Goal: Transaction & Acquisition: Purchase product/service

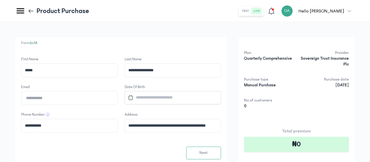
scroll to position [52, 0]
type input "**********"
click at [202, 97] on input "Datepicker input" at bounding box center [170, 97] width 89 height 12
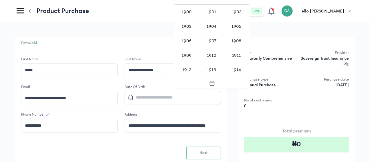
scroll to position [475, 0]
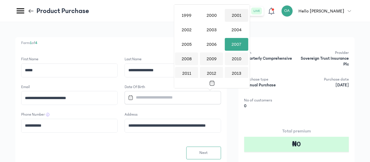
click at [235, 16] on div "2001" at bounding box center [236, 15] width 23 height 13
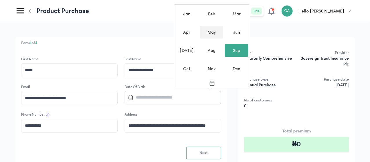
click at [214, 37] on div "May" at bounding box center [211, 32] width 23 height 13
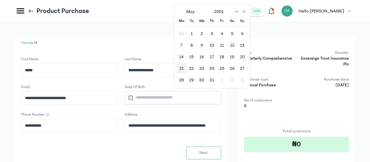
click at [179, 69] on div "21" at bounding box center [182, 68] width 10 height 10
type input "**********"
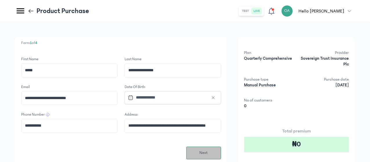
click at [208, 155] on span "Next" at bounding box center [203, 153] width 8 height 6
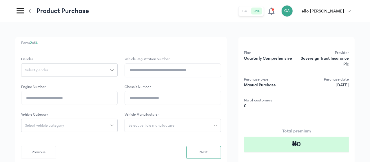
click at [114, 70] on icon "button" at bounding box center [111, 69] width 3 height 3
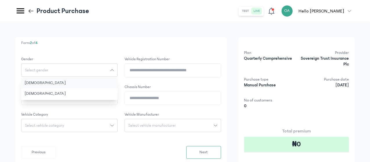
click at [118, 84] on button "[DEMOGRAPHIC_DATA]" at bounding box center [69, 83] width 97 height 11
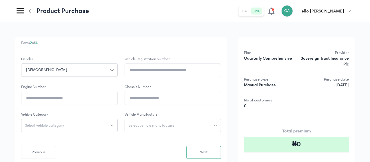
click at [186, 101] on input "Chassis Number" at bounding box center [173, 97] width 96 height 13
click at [179, 127] on span "Select vehicle manufacturer" at bounding box center [152, 125] width 54 height 4
click at [190, 141] on input "search" at bounding box center [173, 138] width 92 height 10
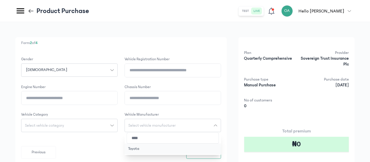
type input "****"
click at [190, 148] on button "Toyota" at bounding box center [173, 148] width 97 height 11
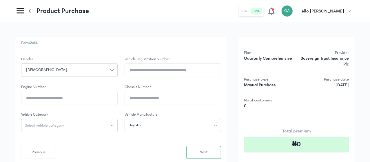
click at [213, 70] on input "Vehicle registration number" at bounding box center [173, 70] width 96 height 13
type input "**********"
click at [115, 103] on input "Engine Number" at bounding box center [69, 97] width 96 height 13
type input "**********"
click at [110, 125] on div "Select vehicle category" at bounding box center [65, 125] width 89 height 4
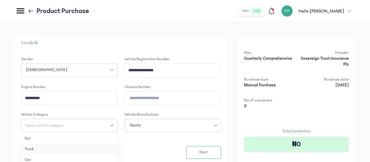
click at [115, 154] on button "Truck" at bounding box center [69, 149] width 97 height 11
click at [114, 125] on icon "button" at bounding box center [111, 125] width 3 height 3
click at [106, 157] on button "Car" at bounding box center [69, 160] width 97 height 11
drag, startPoint x: 178, startPoint y: 69, endPoint x: 229, endPoint y: 70, distance: 51.1
click at [221, 70] on input "**********" at bounding box center [173, 70] width 96 height 13
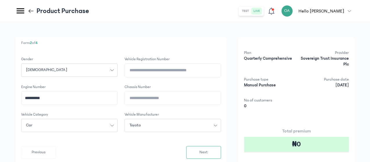
click at [221, 97] on input "Chassis Number" at bounding box center [173, 97] width 96 height 13
paste input "**********"
type input "**********"
click at [208, 154] on span "Next" at bounding box center [203, 152] width 8 height 6
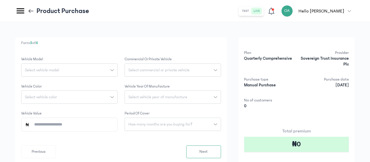
click at [118, 68] on button "Select vehicle model" at bounding box center [69, 69] width 97 height 13
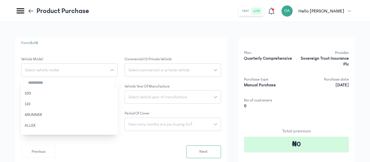
click at [114, 87] on input "search" at bounding box center [69, 83] width 92 height 10
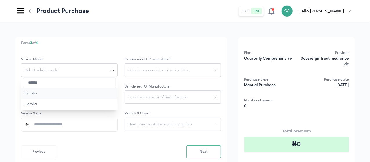
type input "******"
click at [105, 95] on button "Corolla" at bounding box center [69, 93] width 97 height 11
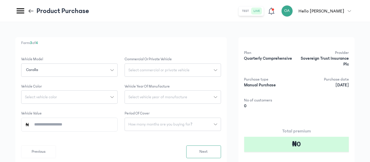
click at [118, 99] on button "Select vehicle color" at bounding box center [69, 96] width 97 height 13
click at [115, 112] on input "search" at bounding box center [69, 110] width 92 height 10
type input "****"
click at [108, 151] on button "GRAY" at bounding box center [69, 152] width 97 height 11
click at [193, 70] on span "Select commercial or private vehicle" at bounding box center [159, 70] width 68 height 4
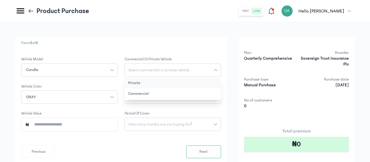
click at [196, 83] on button "Private" at bounding box center [173, 83] width 97 height 11
click at [191, 98] on span "Select vehicle year of manufacture" at bounding box center [158, 97] width 66 height 4
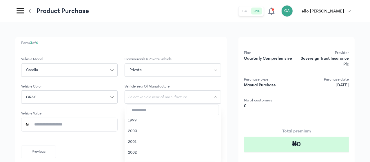
click at [197, 110] on input "search" at bounding box center [173, 110] width 92 height 10
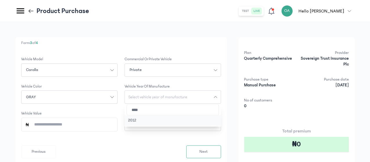
type input "****"
click at [193, 119] on button "2012" at bounding box center [173, 120] width 97 height 11
click at [195, 124] on span "How many months are you buying for?" at bounding box center [160, 124] width 71 height 4
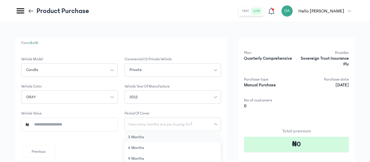
click at [184, 137] on button "3 months" at bounding box center [173, 137] width 97 height 11
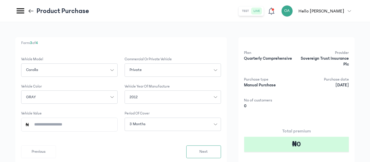
click at [114, 124] on input "Vehicle Value" at bounding box center [72, 124] width 84 height 13
type input "*********"
click at [221, 153] on button "Next" at bounding box center [203, 152] width 35 height 13
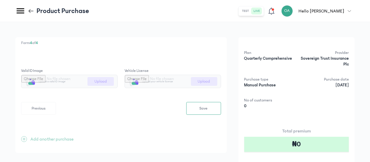
click at [117, 81] on input "file" at bounding box center [69, 81] width 96 height 13
type input "**********"
click at [221, 83] on input "file" at bounding box center [173, 81] width 96 height 13
type input "**********"
click at [221, 110] on button "Save" at bounding box center [203, 108] width 35 height 13
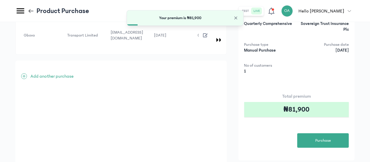
scroll to position [56, 0]
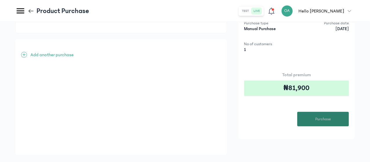
click at [330, 119] on span "Purchase" at bounding box center [323, 119] width 16 height 6
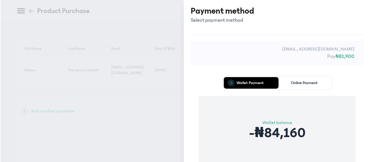
scroll to position [0, 0]
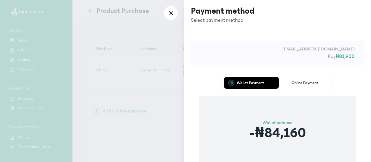
click at [370, 110] on div "[EMAIL_ADDRESS][DOMAIN_NAME] Pay ₦81,900 Wallet Payment Online Payment Wallet b…" at bounding box center [277, 122] width 187 height 174
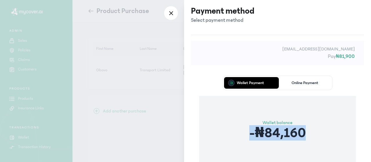
drag, startPoint x: 370, startPoint y: 110, endPoint x: 371, endPoint y: 162, distance: 52.8
click at [370, 162] on html "MyCoverAi Get Started DASHBOARD Analytics ADMIN Sales Policies Claims Customers…" at bounding box center [185, 81] width 371 height 162
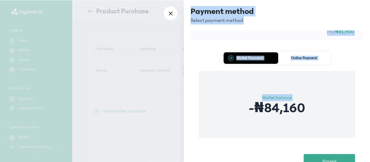
scroll to position [46, 0]
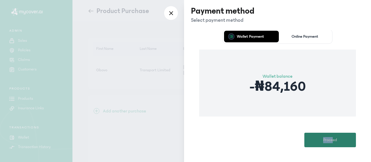
drag, startPoint x: 371, startPoint y: 125, endPoint x: 331, endPoint y: 138, distance: 41.7
click at [331, 138] on div "Payment method Select payment method [EMAIL_ADDRESS][DOMAIN_NAME] Pay ₦81,900 W…" at bounding box center [277, 81] width 187 height 162
click at [331, 138] on span "Proceed" at bounding box center [330, 140] width 14 height 6
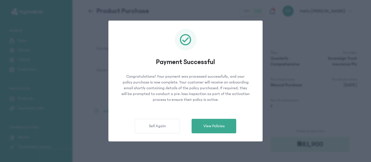
click at [61, 108] on div "Payment Successful Congratulations! Your payment was processed successfully, an…" at bounding box center [185, 81] width 371 height 162
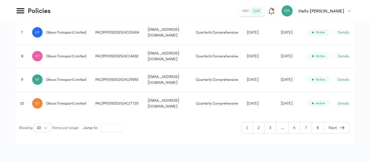
scroll to position [318, 0]
click at [258, 133] on button "2" at bounding box center [259, 127] width 12 height 11
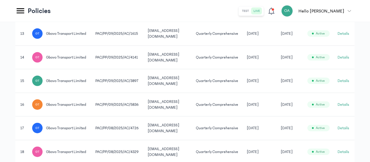
scroll to position [318, 0]
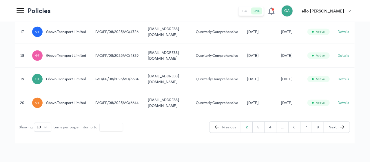
click at [262, 133] on button "3" at bounding box center [259, 127] width 12 height 11
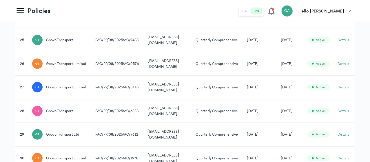
scroll to position [228, 0]
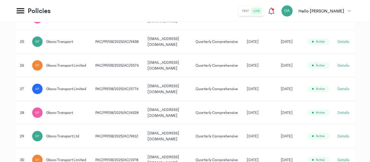
drag, startPoint x: 331, startPoint y: 70, endPoint x: 365, endPoint y: 70, distance: 33.9
click at [365, 70] on div "Filter by: all time Total Policies 71 Active 53 Pending 0 Expired 18 All Active…" at bounding box center [185, 6] width 370 height 425
click at [304, 72] on td "[DATE]" at bounding box center [290, 66] width 26 height 24
drag, startPoint x: 343, startPoint y: 72, endPoint x: 368, endPoint y: 74, distance: 25.3
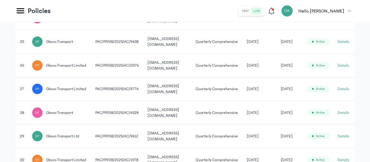
click at [368, 74] on div "Filter by: all time Total Policies 71 Active 53 Pending 0 Expired 18 All Active…" at bounding box center [185, 6] width 370 height 425
click at [348, 45] on button "Details" at bounding box center [344, 42] width 12 height 6
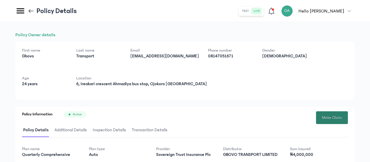
click at [335, 118] on span "Make Claim" at bounding box center [332, 118] width 20 height 6
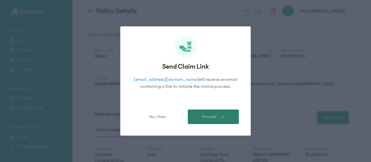
click at [219, 115] on span "submit" at bounding box center [220, 116] width 8 height 5
